Goal: Information Seeking & Learning: Learn about a topic

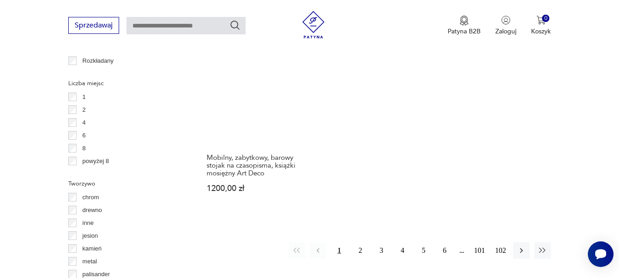
scroll to position [1335, 0]
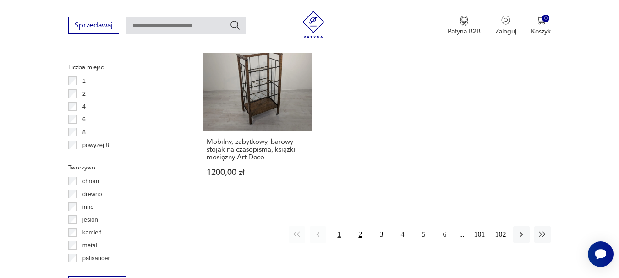
click at [361, 226] on button "2" at bounding box center [360, 234] width 17 height 17
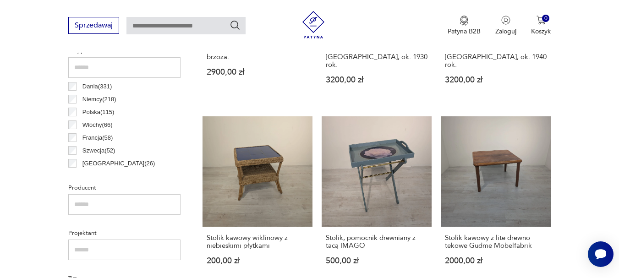
scroll to position [427, 0]
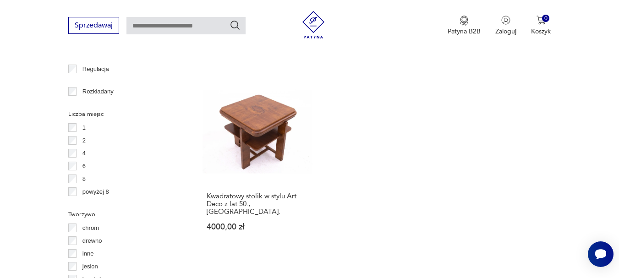
scroll to position [1344, 0]
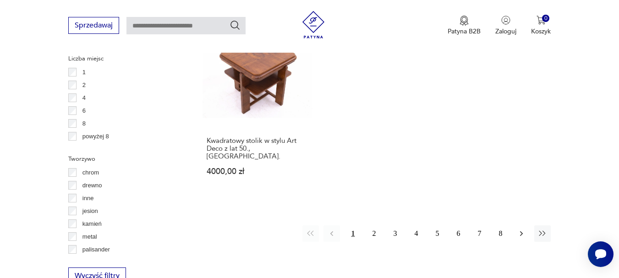
click at [519, 229] on icon "button" at bounding box center [521, 233] width 9 height 9
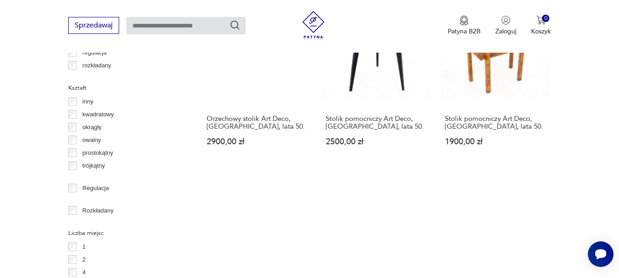
scroll to position [1298, 0]
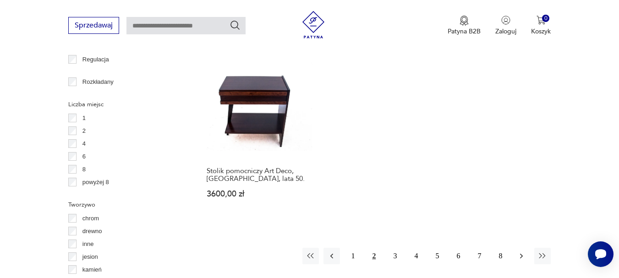
click at [519, 252] on icon "button" at bounding box center [521, 256] width 9 height 9
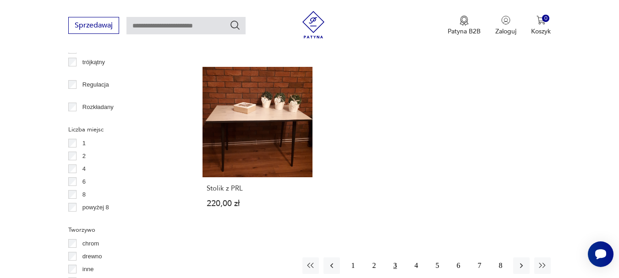
scroll to position [1298, 0]
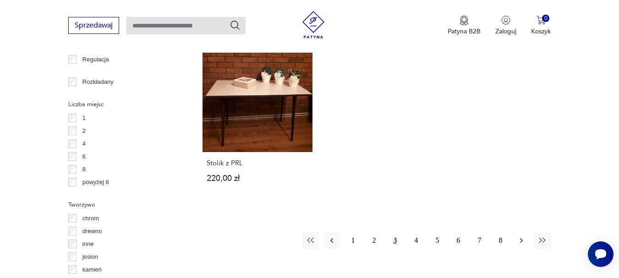
click at [522, 236] on icon "button" at bounding box center [521, 240] width 9 height 9
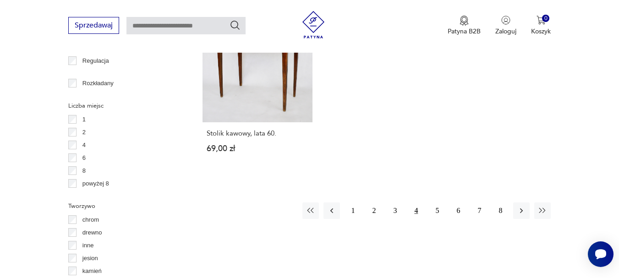
scroll to position [1298, 0]
click at [436, 209] on button "5" at bounding box center [437, 209] width 17 height 17
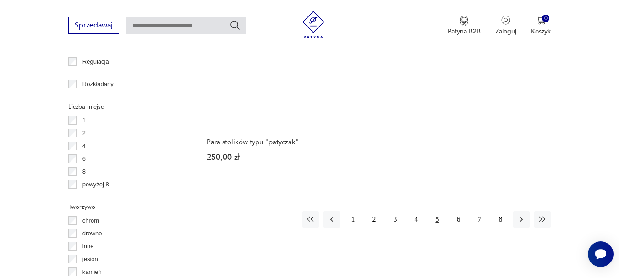
scroll to position [1298, 0]
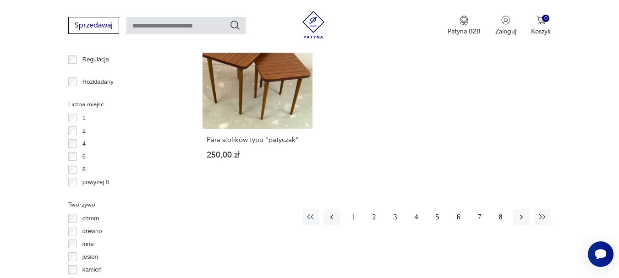
click at [458, 215] on button "6" at bounding box center [458, 217] width 17 height 17
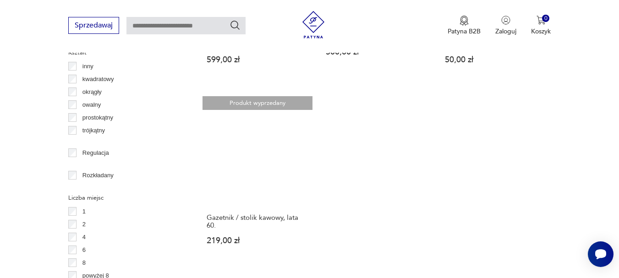
scroll to position [1252, 0]
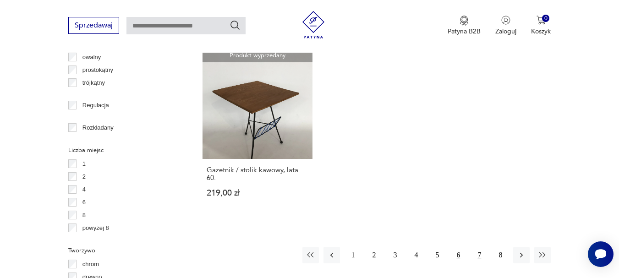
click at [477, 247] on button "7" at bounding box center [479, 255] width 17 height 17
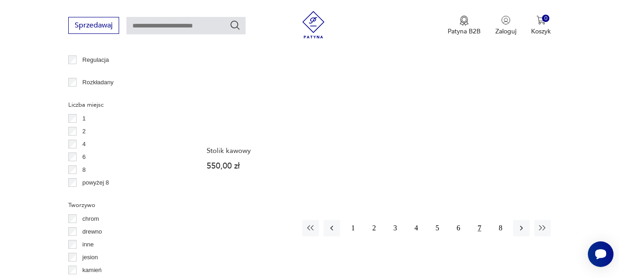
scroll to position [1298, 0]
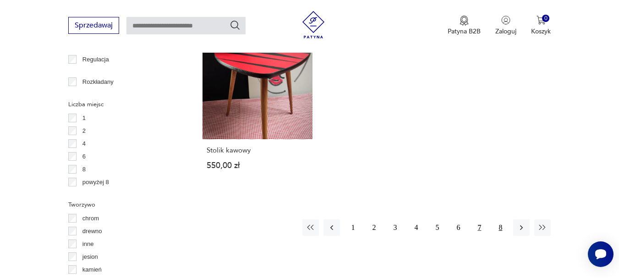
click at [501, 220] on button "8" at bounding box center [500, 228] width 17 height 17
click at [501, 221] on button "8" at bounding box center [500, 228] width 17 height 17
click at [478, 220] on button "7" at bounding box center [479, 228] width 17 height 17
click at [543, 223] on icon "button" at bounding box center [542, 227] width 9 height 9
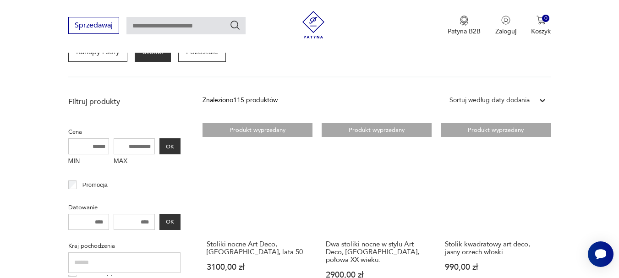
scroll to position [152, 0]
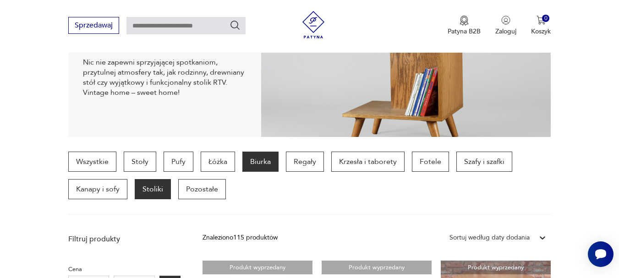
click at [262, 156] on p "Biurka" at bounding box center [260, 162] width 36 height 20
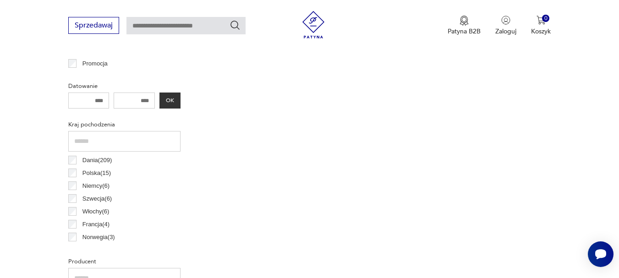
scroll to position [427, 0]
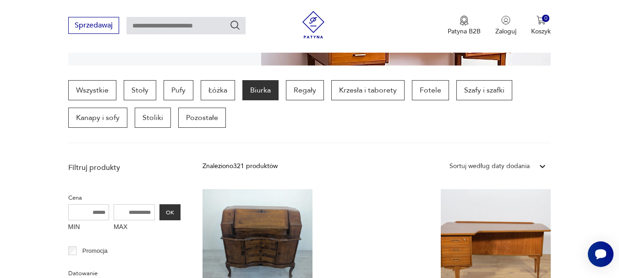
scroll to position [229, 0]
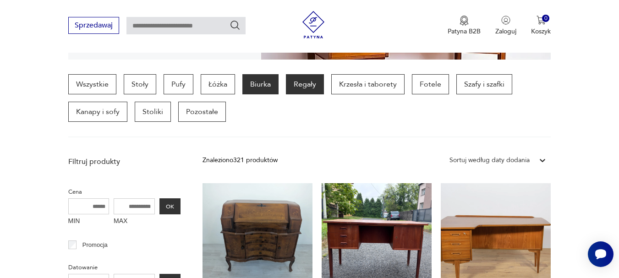
click at [307, 83] on p "Regały" at bounding box center [305, 84] width 38 height 20
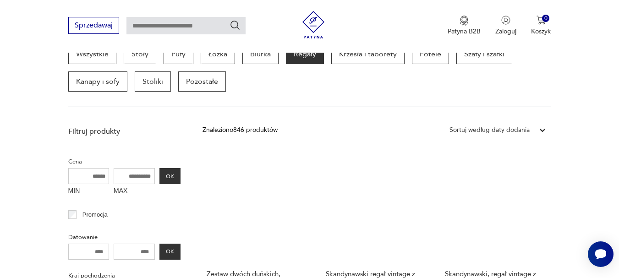
scroll to position [243, 0]
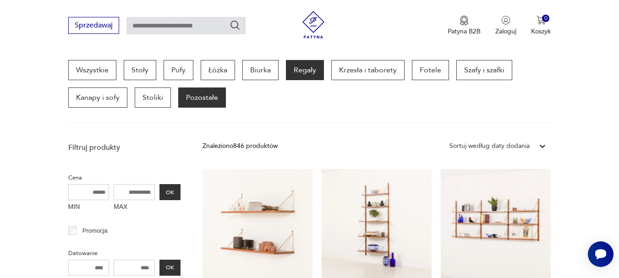
click at [195, 101] on p "Pozostałe" at bounding box center [202, 98] width 48 height 20
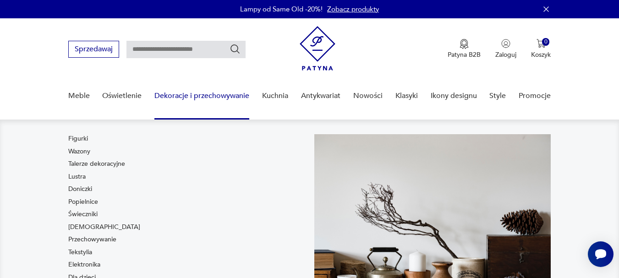
scroll to position [46, 0]
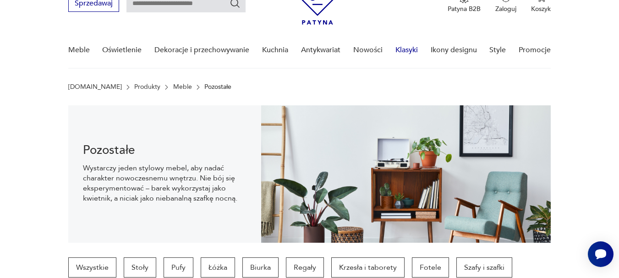
click at [408, 51] on link "Klasyki" at bounding box center [407, 50] width 22 height 35
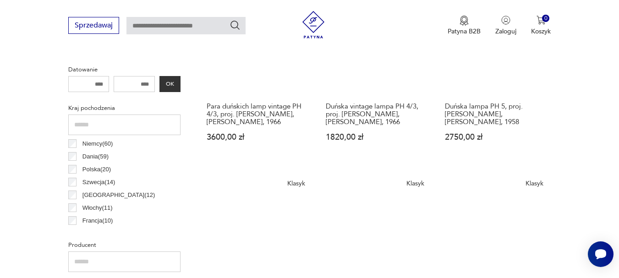
scroll to position [210, 0]
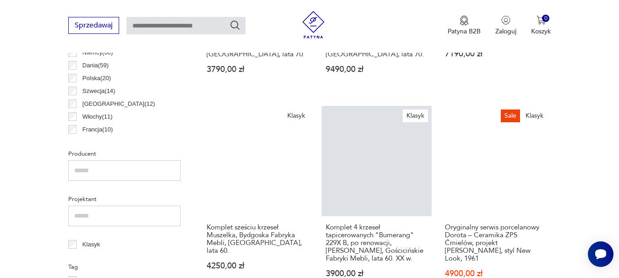
scroll to position [539, 0]
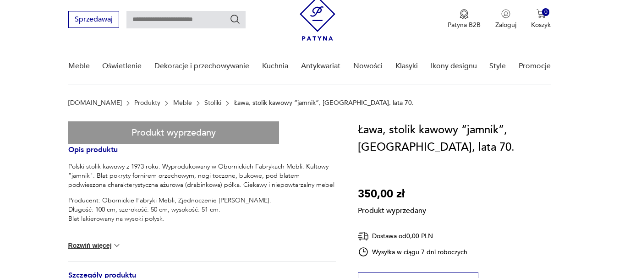
scroll to position [46, 0]
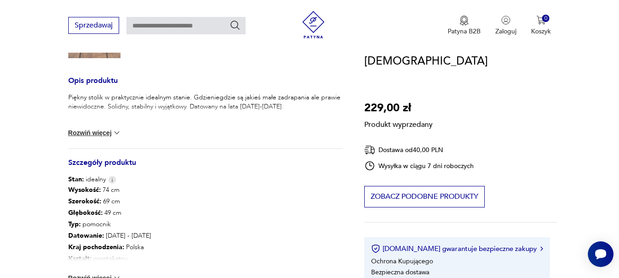
scroll to position [138, 0]
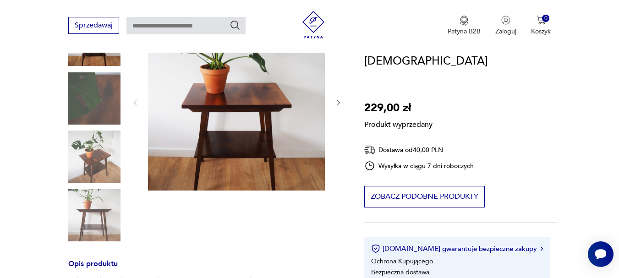
click at [77, 147] on div "Produkt wyprzedany Opis produktu Piękny stolik w praktycznie idealnym stanie. G…" at bounding box center [205, 268] width 274 height 509
click at [87, 155] on div "Produkt wyprzedany Opis produktu Piękny stolik w praktycznie idealnym stanie. G…" at bounding box center [205, 268] width 274 height 509
click at [338, 102] on div "Produkt wyprzedany Opis produktu Piękny stolik w praktycznie idealnym stanie. G…" at bounding box center [205, 268] width 274 height 509
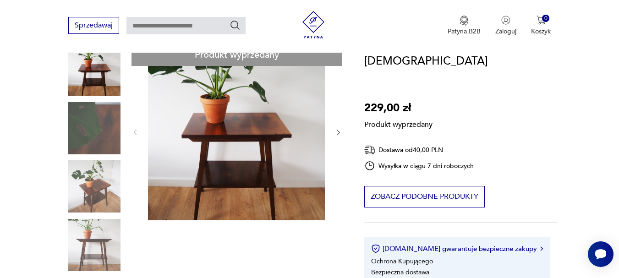
scroll to position [92, 0]
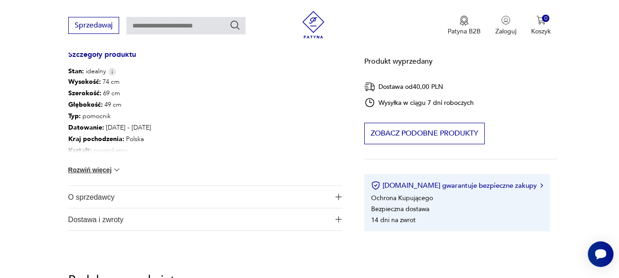
scroll to position [458, 0]
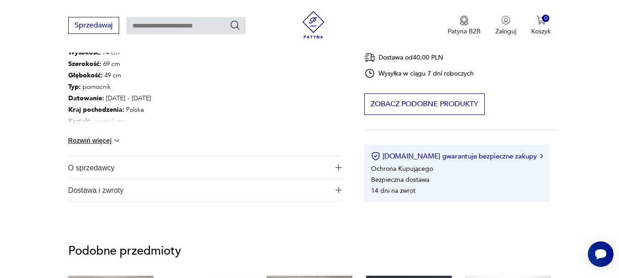
click at [80, 142] on button "Rozwiń więcej" at bounding box center [94, 140] width 53 height 9
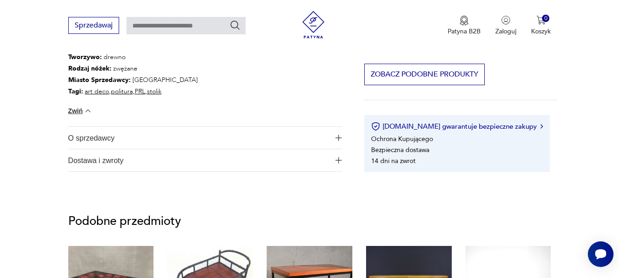
scroll to position [550, 0]
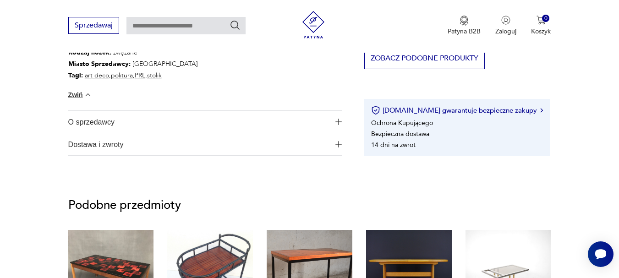
click at [119, 122] on span "O sprzedawcy" at bounding box center [199, 122] width 262 height 22
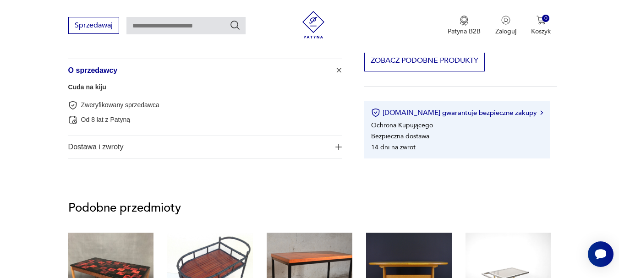
scroll to position [642, 0]
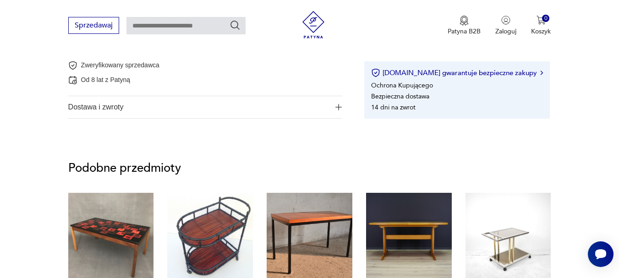
click at [113, 106] on span "Dostawa i zwroty" at bounding box center [199, 107] width 262 height 22
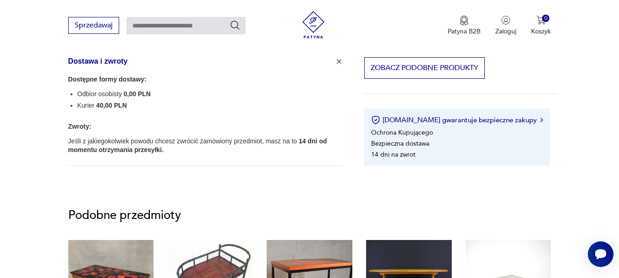
scroll to position [733, 0]
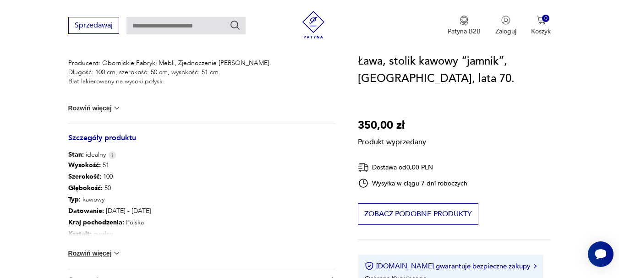
scroll to position [229, 0]
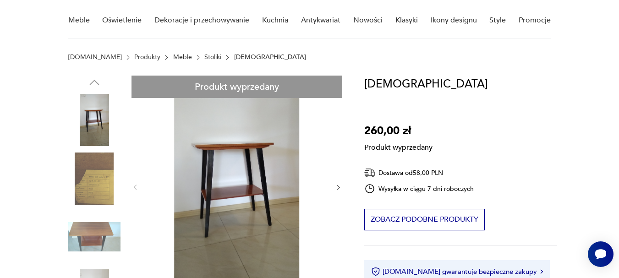
scroll to position [92, 0]
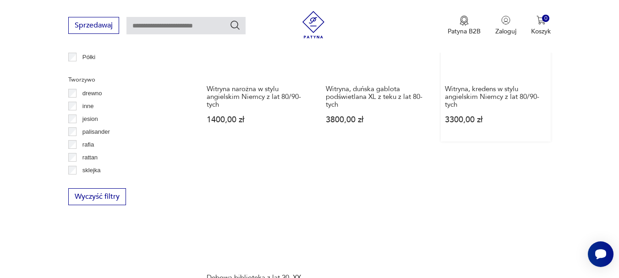
scroll to position [1251, 0]
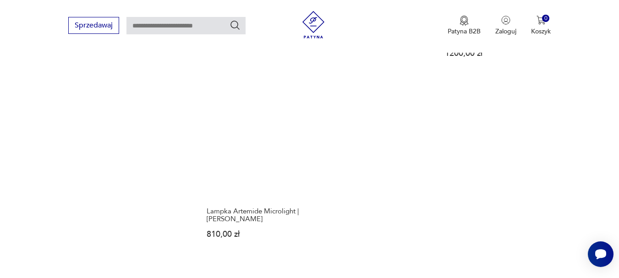
scroll to position [1297, 0]
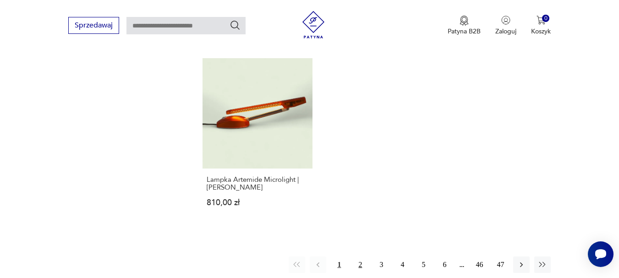
click at [358, 257] on button "2" at bounding box center [360, 265] width 17 height 17
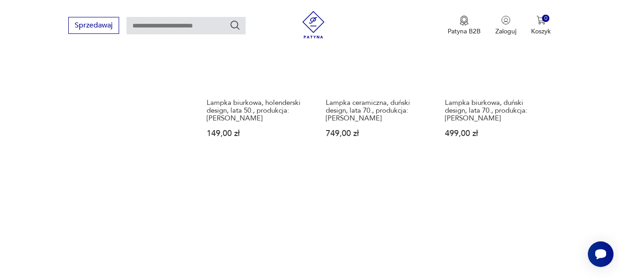
scroll to position [1298, 0]
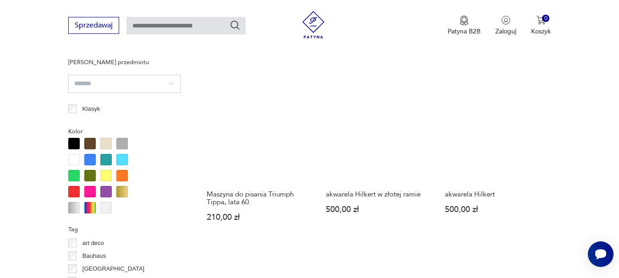
scroll to position [529, 0]
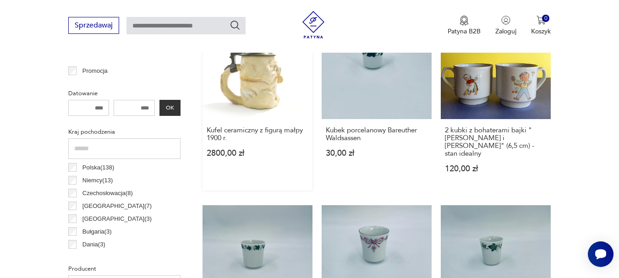
scroll to position [426, 0]
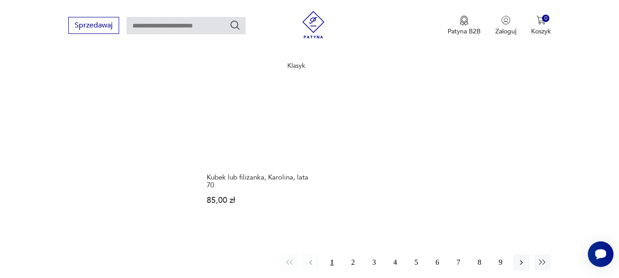
scroll to position [1300, 0]
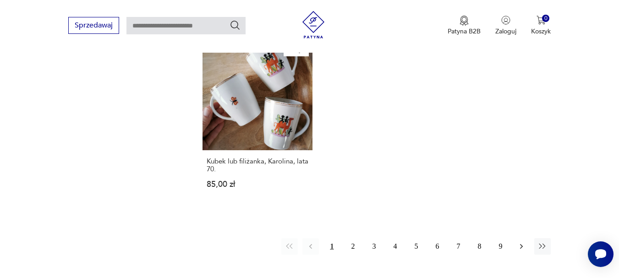
click at [520, 242] on icon "button" at bounding box center [521, 246] width 9 height 9
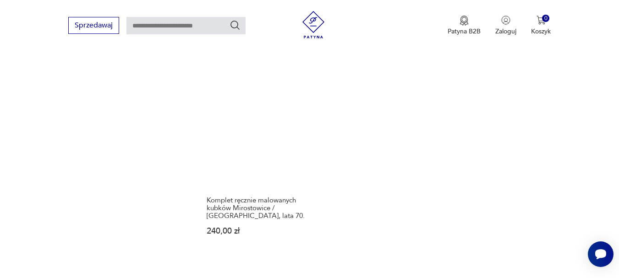
scroll to position [1298, 0]
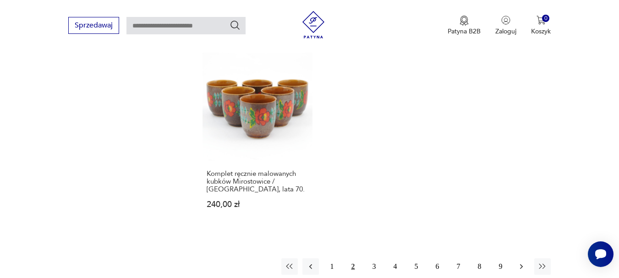
click at [522, 262] on icon "button" at bounding box center [521, 266] width 9 height 9
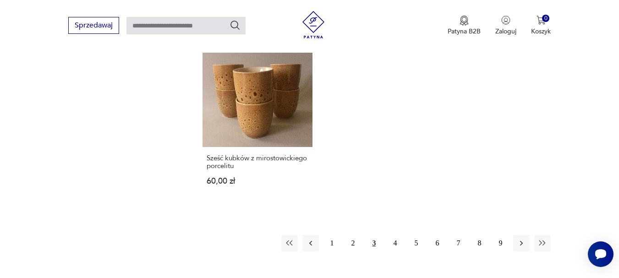
scroll to position [1344, 0]
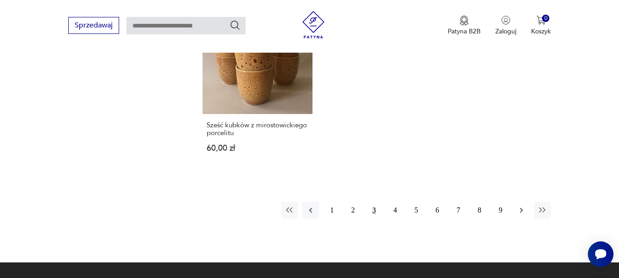
click at [521, 206] on icon "button" at bounding box center [521, 210] width 9 height 9
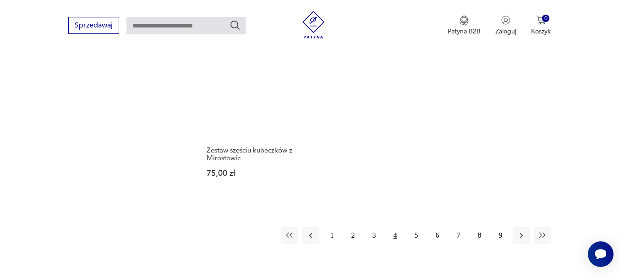
scroll to position [1337, 0]
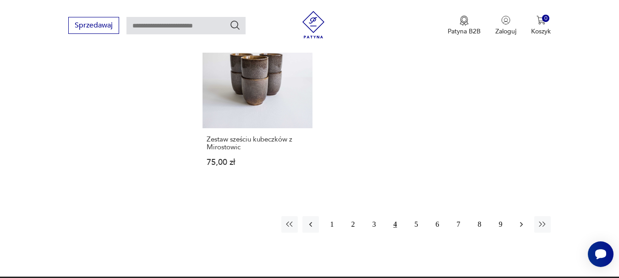
click at [520, 222] on icon "button" at bounding box center [521, 224] width 9 height 9
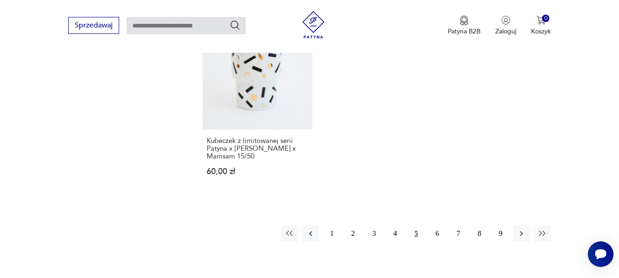
scroll to position [1344, 0]
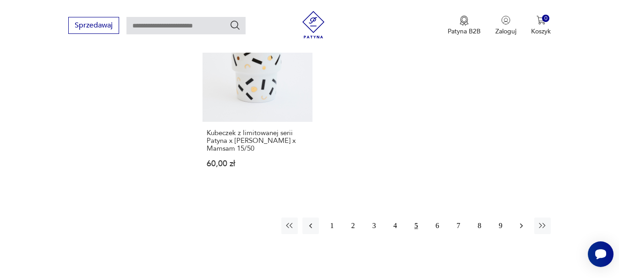
click at [516, 222] on button "button" at bounding box center [521, 226] width 17 height 17
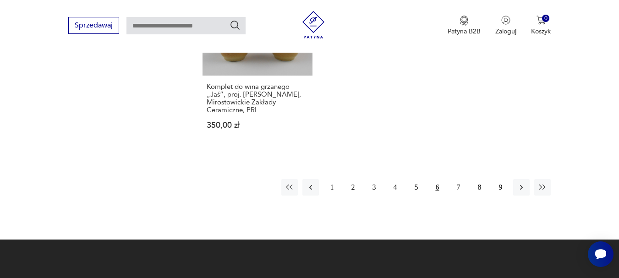
scroll to position [1435, 0]
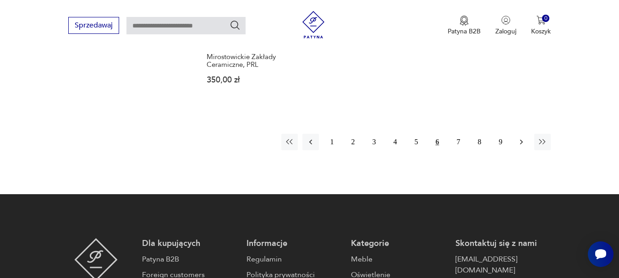
click at [520, 138] on icon "button" at bounding box center [521, 142] width 9 height 9
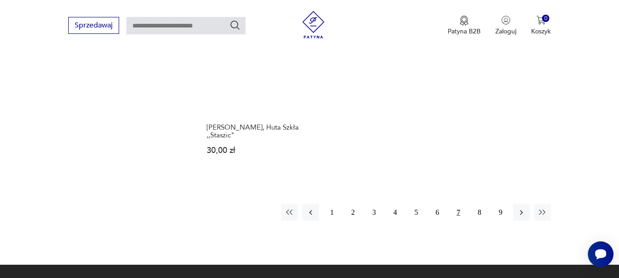
scroll to position [1344, 0]
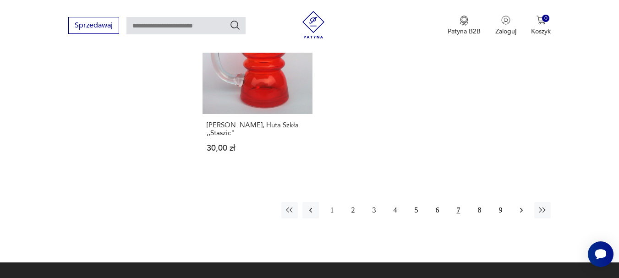
click at [522, 208] on icon "button" at bounding box center [521, 210] width 3 height 5
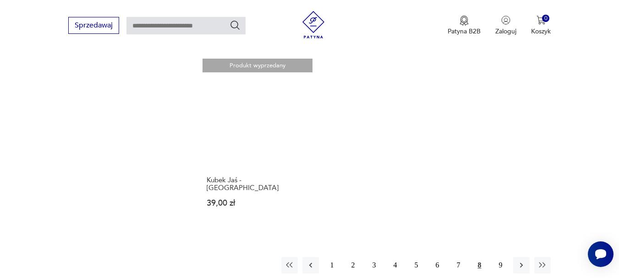
scroll to position [1298, 0]
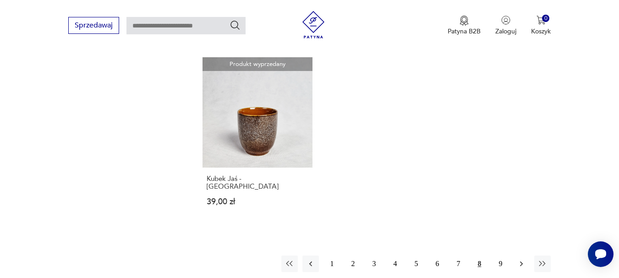
click at [520, 259] on icon "button" at bounding box center [521, 263] width 9 height 9
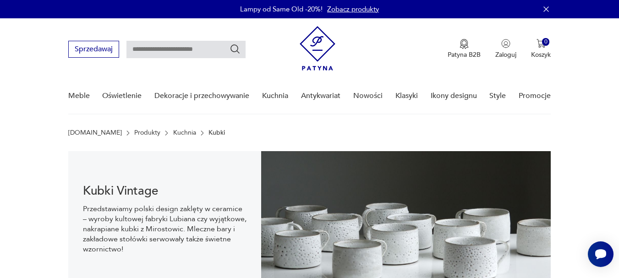
click at [150, 48] on input "text" at bounding box center [186, 49] width 119 height 17
type input "*********"
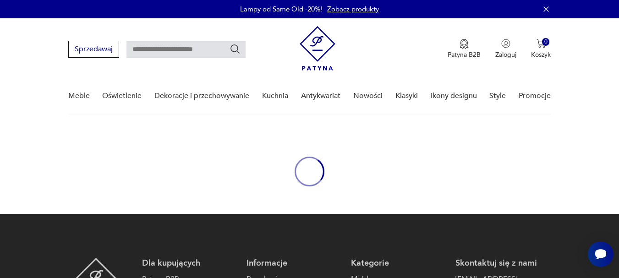
type input "*********"
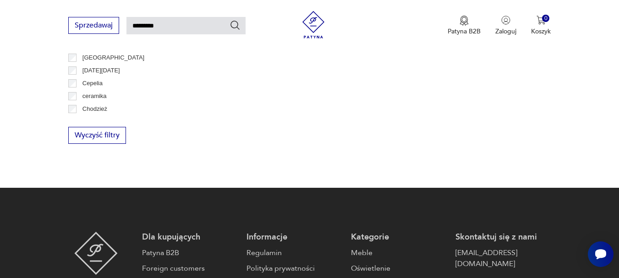
scroll to position [531, 0]
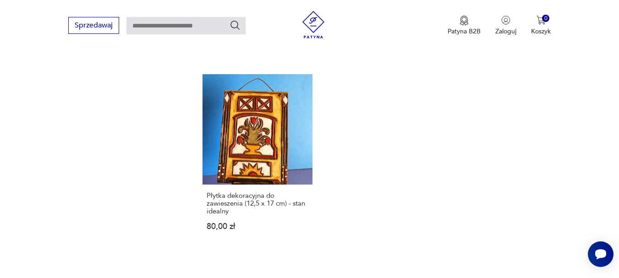
scroll to position [1279, 0]
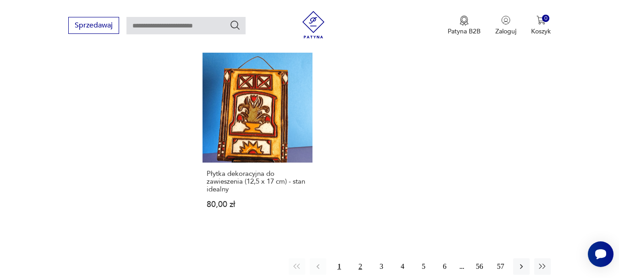
click at [363, 259] on button "2" at bounding box center [360, 267] width 17 height 17
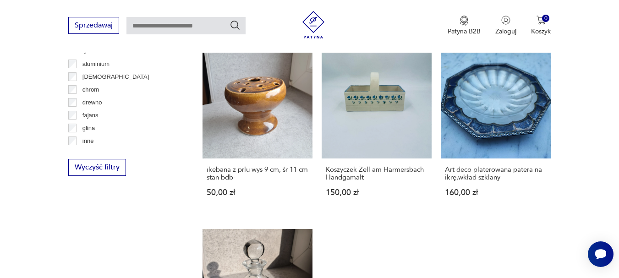
scroll to position [1160, 0]
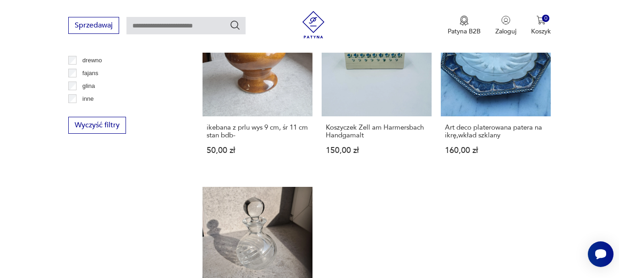
click at [165, 24] on input "text" at bounding box center [186, 25] width 119 height 17
type input "**********"
click at [238, 27] on icon "Szukaj" at bounding box center [235, 25] width 11 height 11
type input "**********"
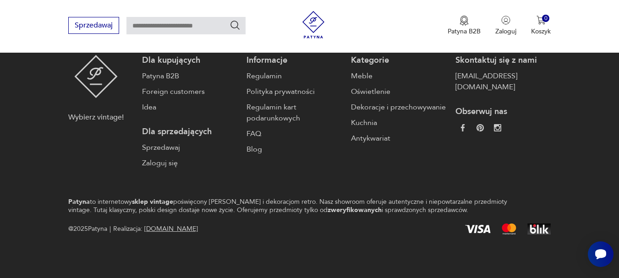
type input "**********"
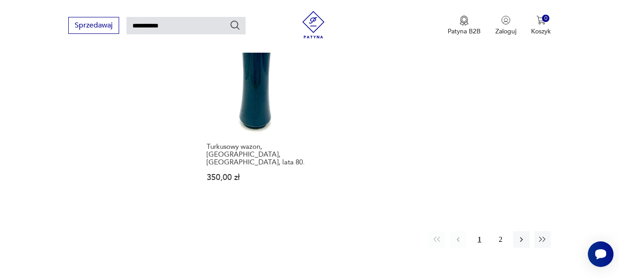
scroll to position [1219, 0]
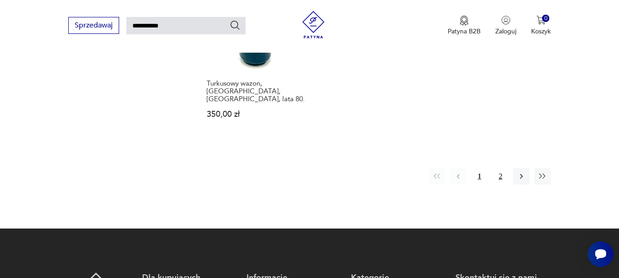
click at [501, 168] on button "2" at bounding box center [500, 176] width 17 height 17
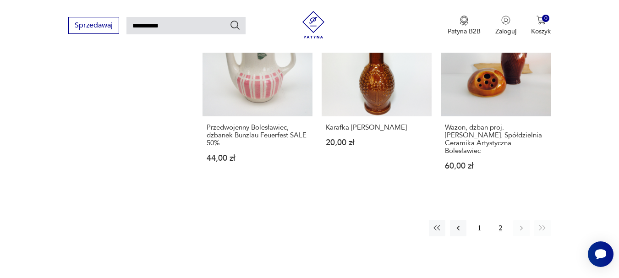
scroll to position [812, 0]
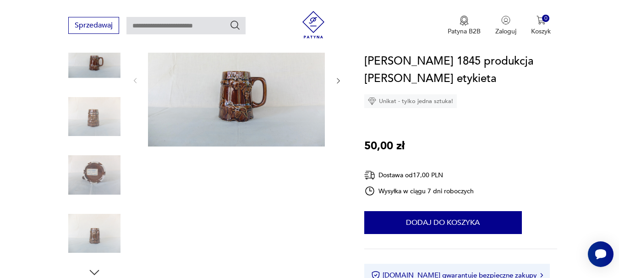
click at [234, 94] on img at bounding box center [236, 80] width 177 height 133
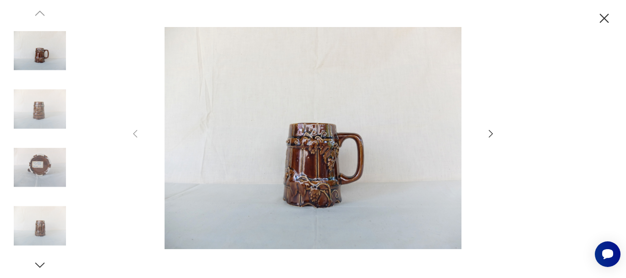
click at [492, 133] on icon "button" at bounding box center [491, 133] width 4 height 7
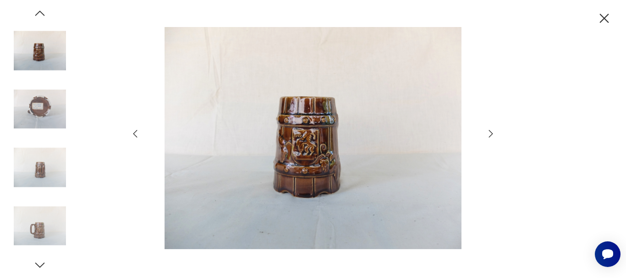
click at [492, 133] on icon "button" at bounding box center [491, 133] width 4 height 7
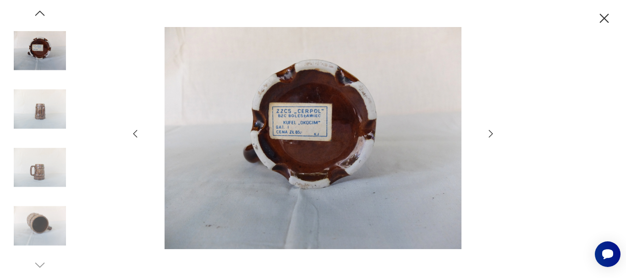
click at [492, 133] on icon "button" at bounding box center [491, 133] width 4 height 7
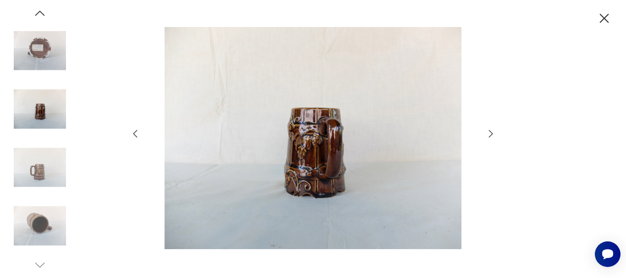
click at [492, 133] on icon "button" at bounding box center [491, 133] width 4 height 7
